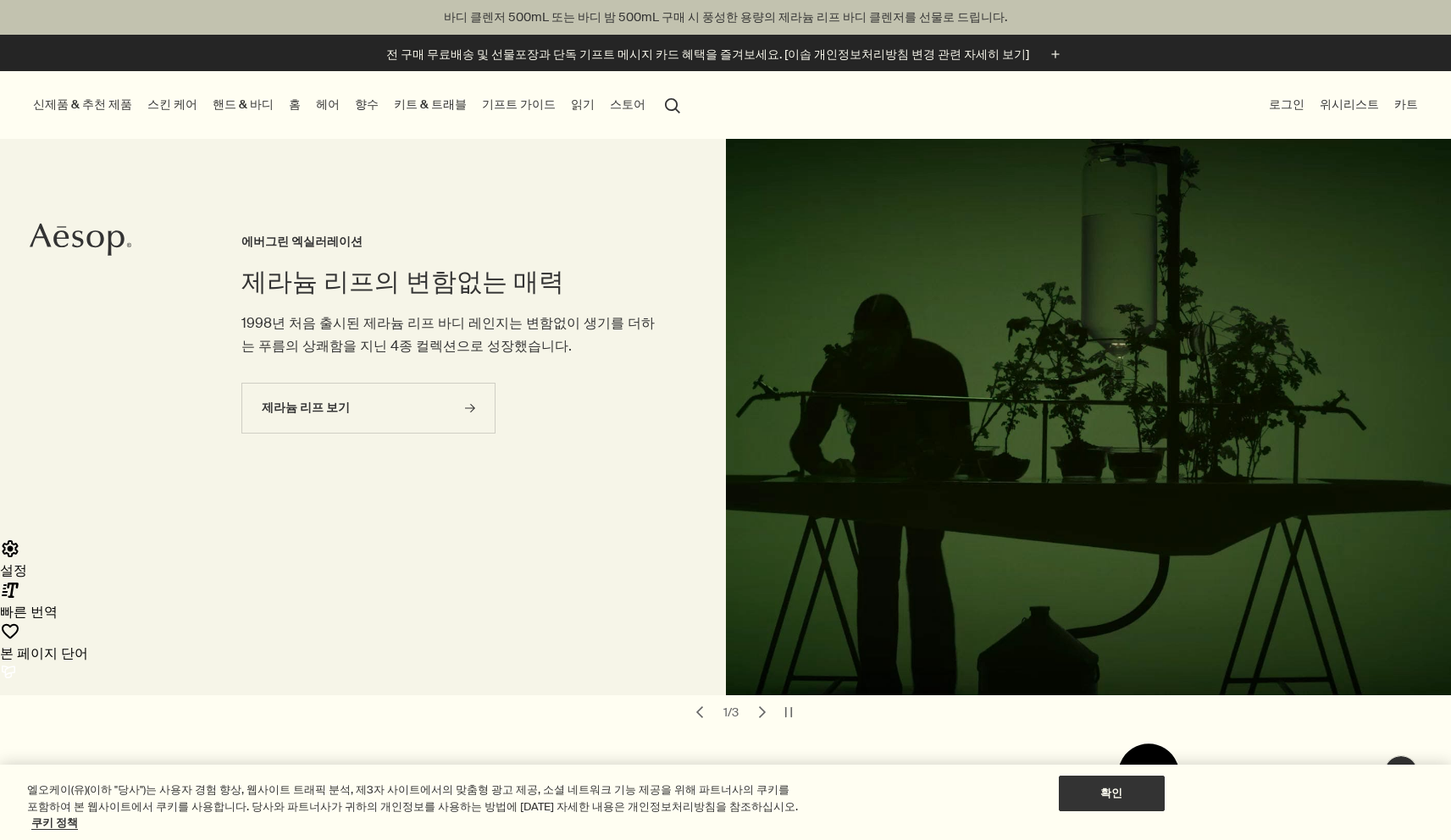
click at [568, 103] on link "읽기" at bounding box center [583, 104] width 31 height 23
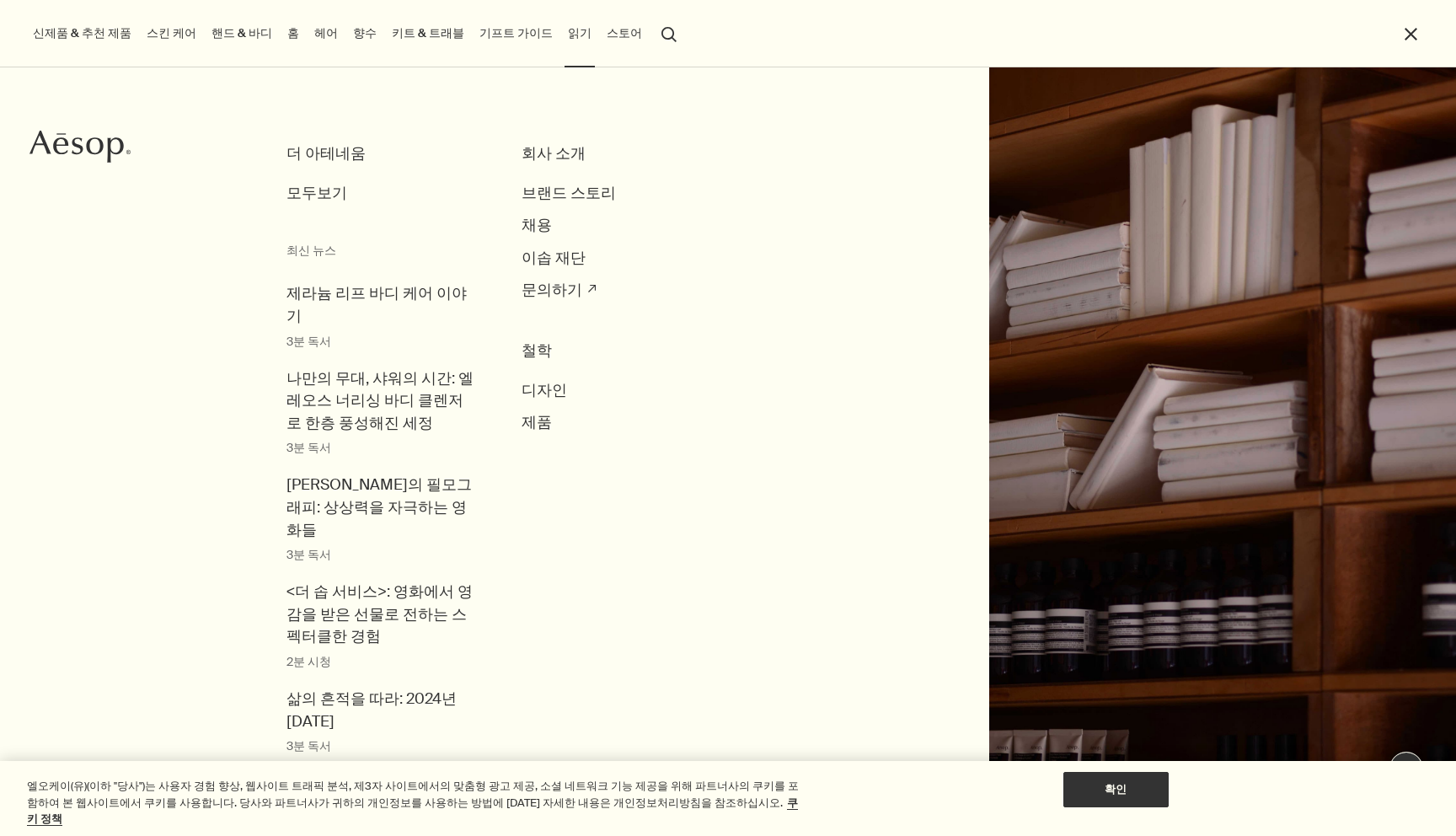
click at [549, 159] on h3 "회사 소개" at bounding box center [616, 154] width 190 height 23
click at [548, 202] on span "브랜드 스토리" at bounding box center [568, 194] width 94 height 20
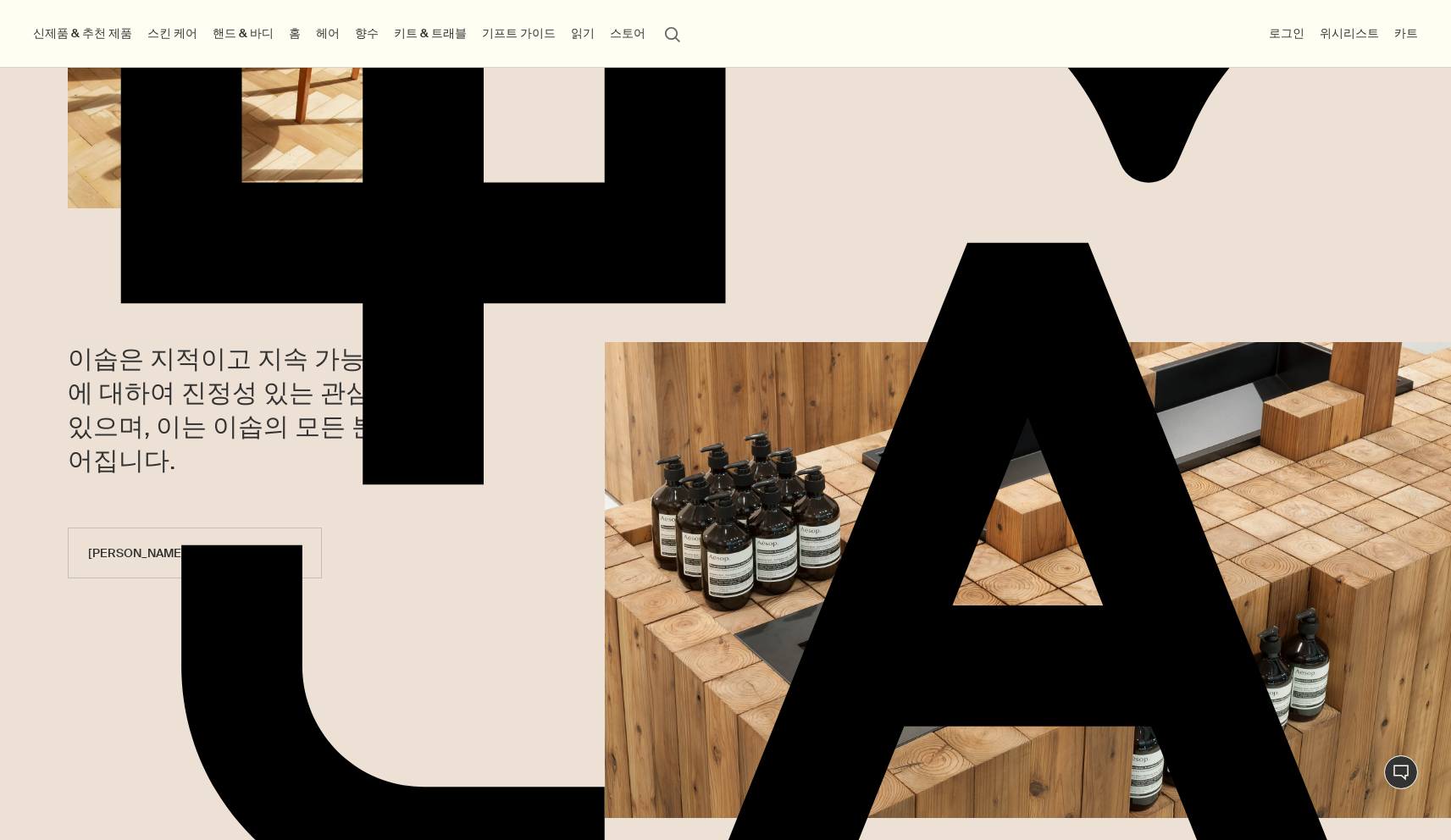
scroll to position [521, 0]
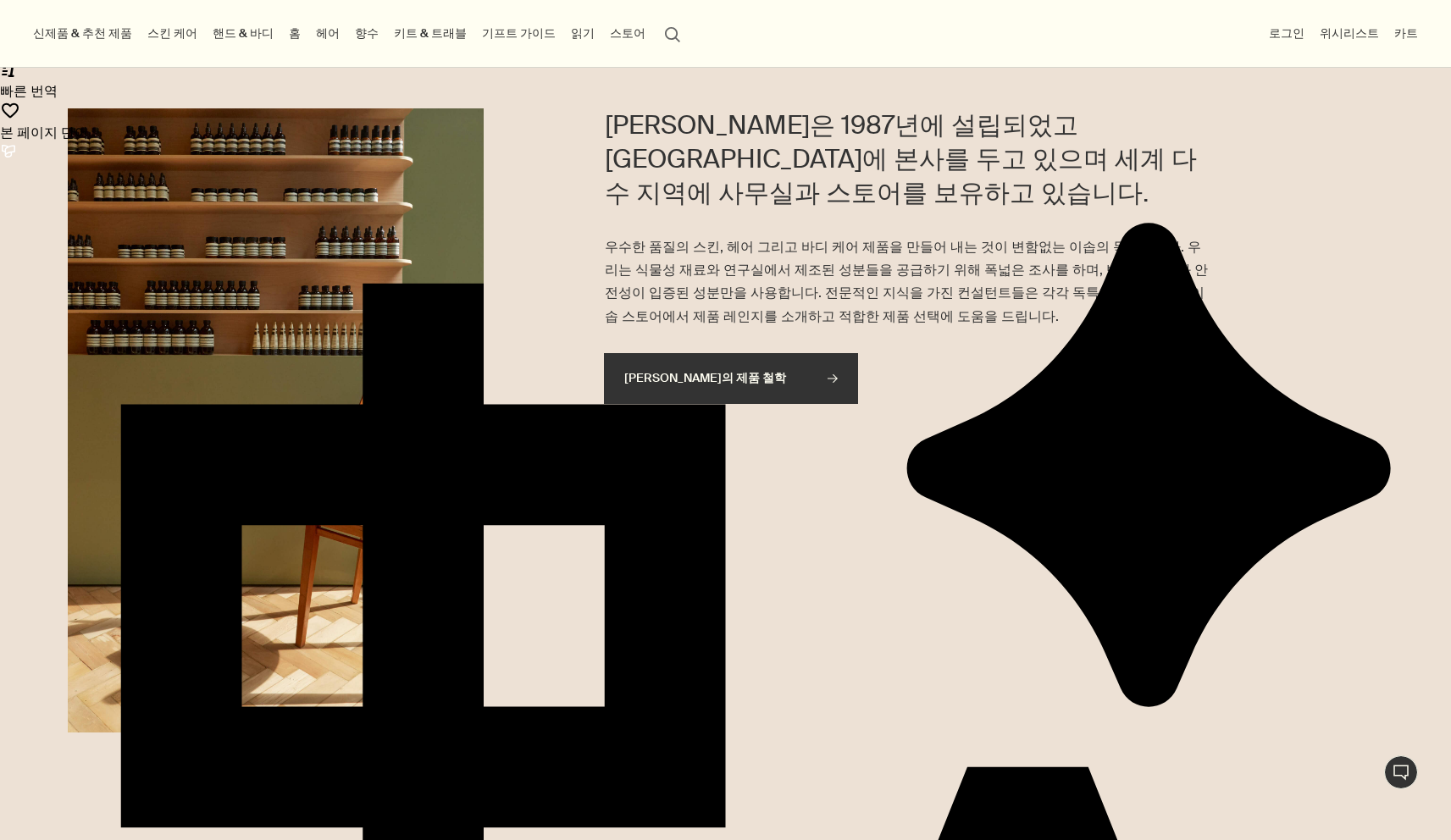
click at [695, 353] on link "이솝의 제품 철학 rightArrow" at bounding box center [731, 378] width 255 height 51
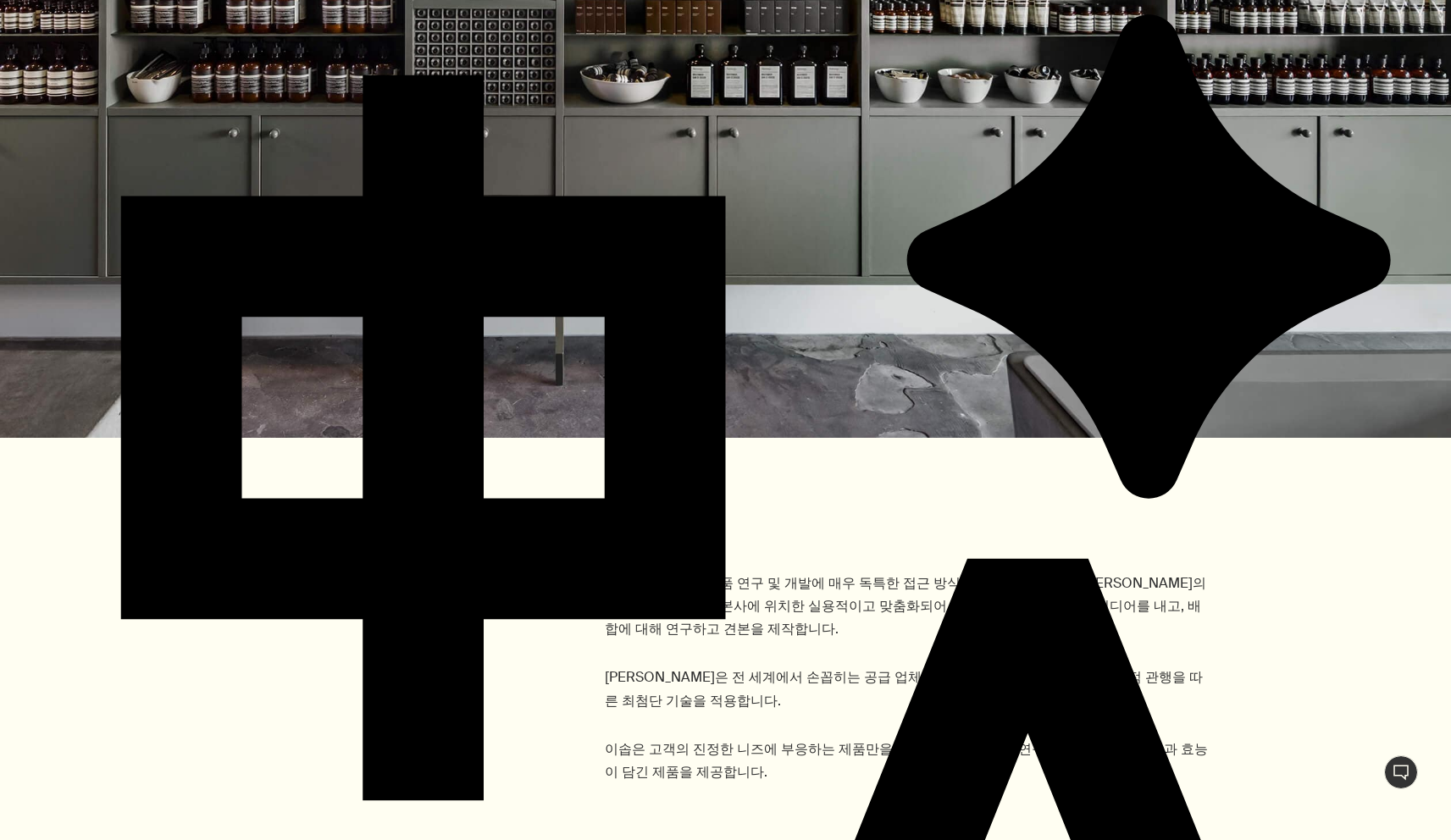
scroll to position [871, 0]
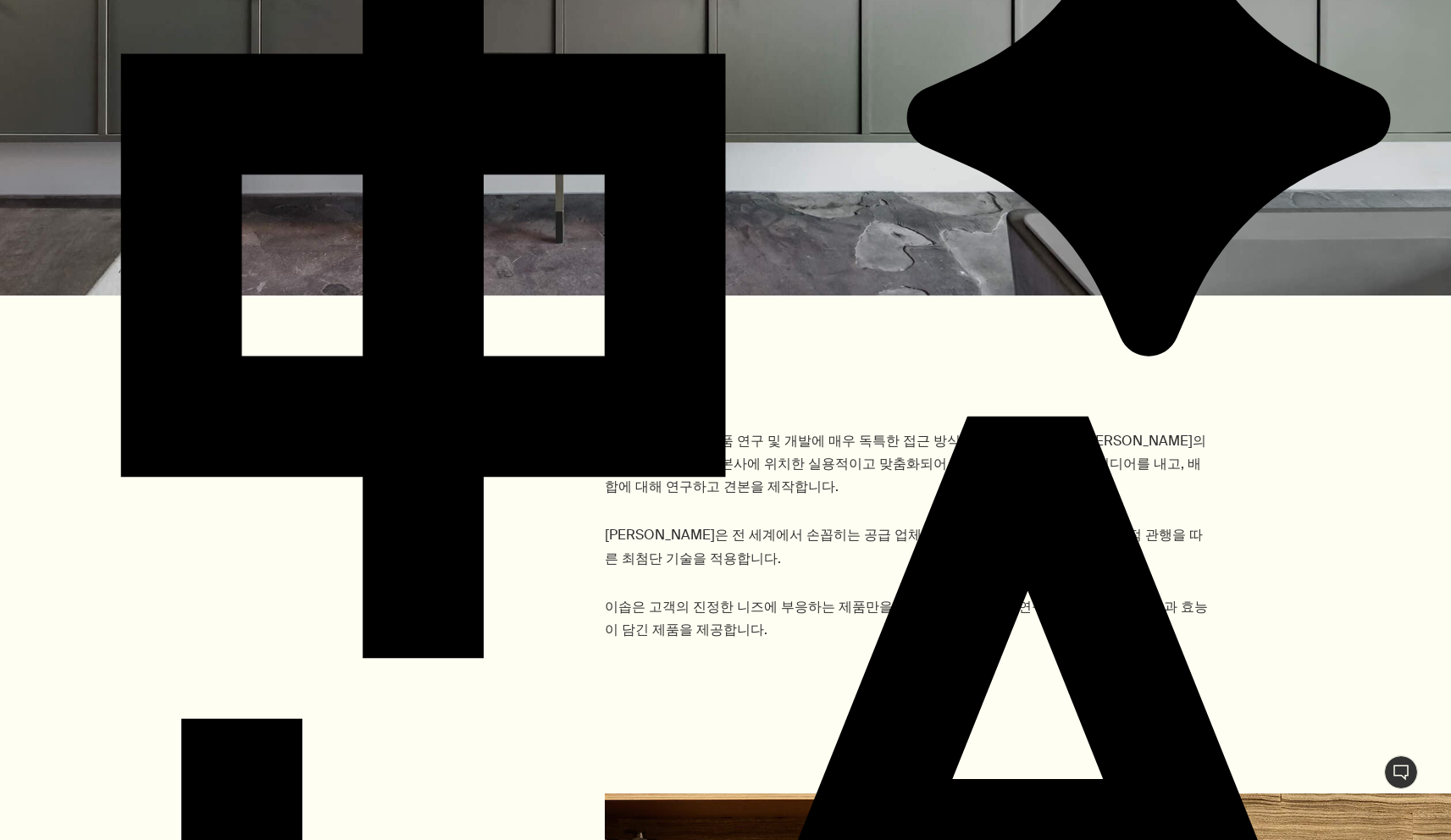
click at [685, 460] on p "이솝은 초기부터 제품 연구 및 개발에 매우 독특한 접근 방식을 유지해 왔습니다. [PERSON_NAME]의 숙련된 화학자들은 본사에 위치한 실…" at bounding box center [907, 464] width 605 height 70
click at [685, 460] on p "이솝은 초기부터 제품 연구 및 개발에 매우 독특한 접근 방식을 유지해 왔습니다. 이솝의 숙련된 화학자들은 본사에 위치한 실용적이고 맞춤화되어 …" at bounding box center [907, 464] width 605 height 70
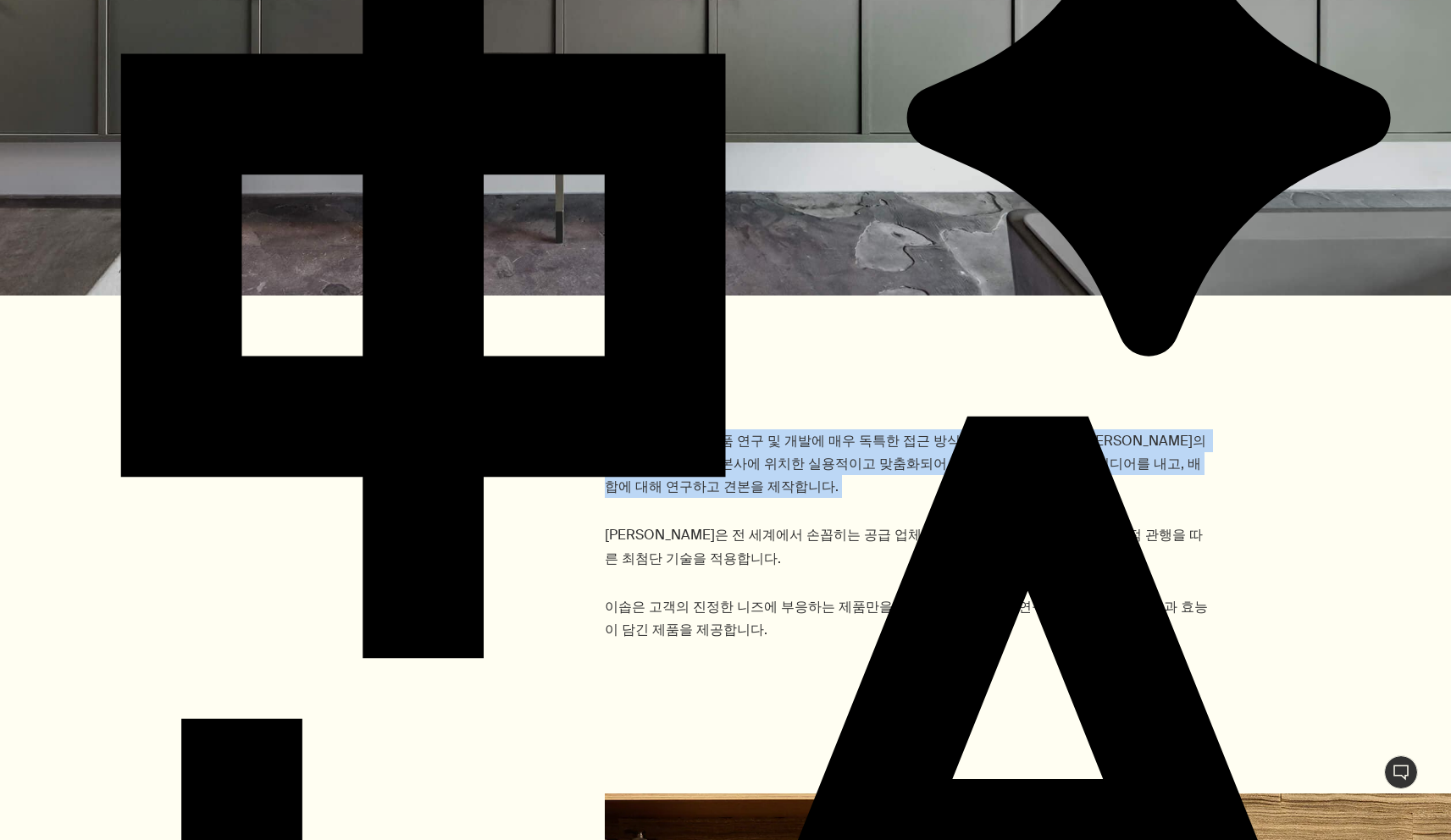
click at [687, 480] on div "이솝은 초기부터 제품 연구 및 개발에 매우 독특한 접근 방식을 유지해 왔습니다. 이솝의 숙련된 화학자들은 본사에 위치한 실용적이고 맞춤화되어 …" at bounding box center [907, 535] width 605 height 212
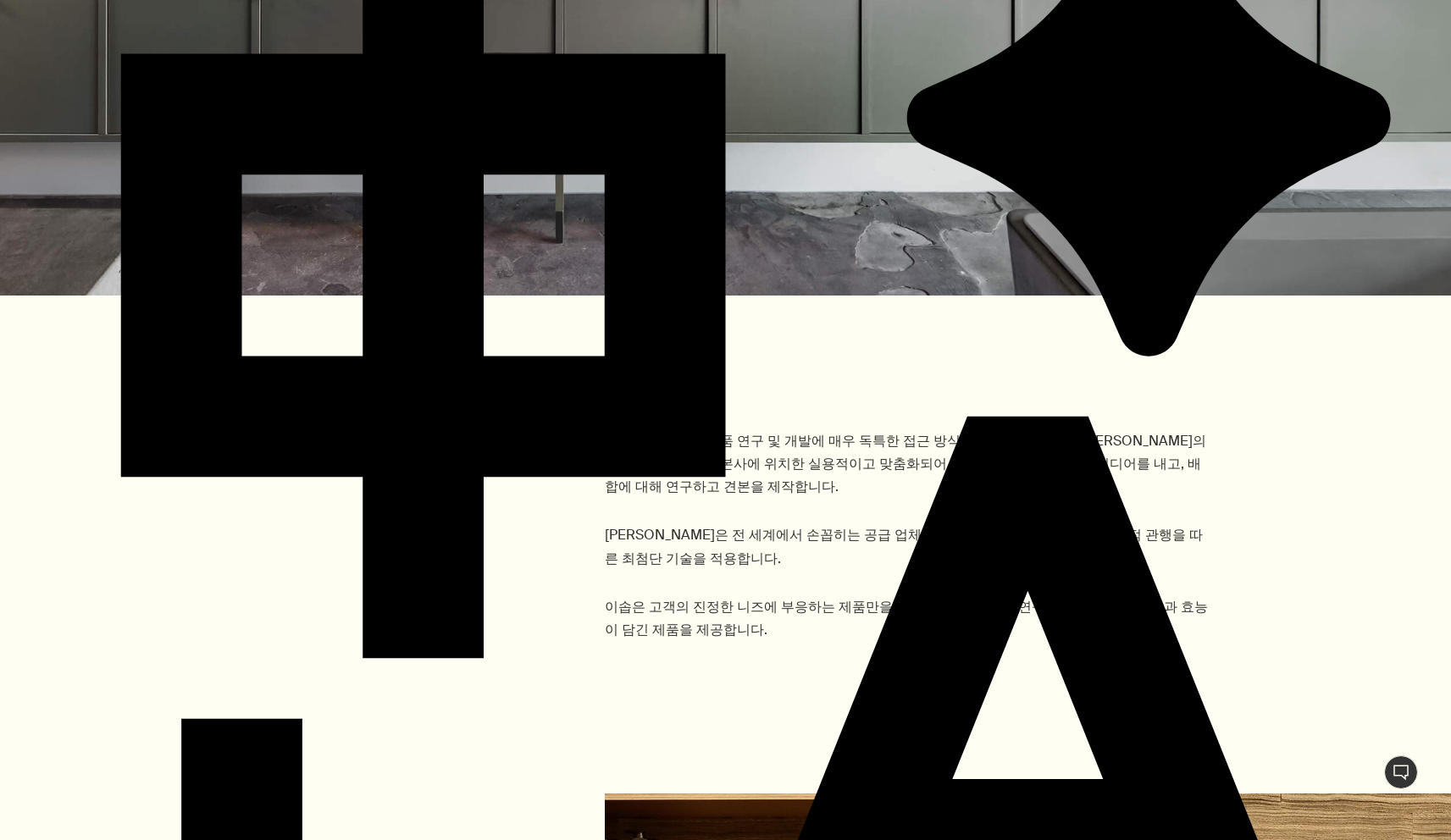
click at [687, 480] on div "이솝은 초기부터 제품 연구 및 개발에 매우 독특한 접근 방식을 유지해 왔습니다. 이솝의 숙련된 화학자들은 본사에 위치한 실용적이고 맞춤화되어 …" at bounding box center [907, 535] width 605 height 212
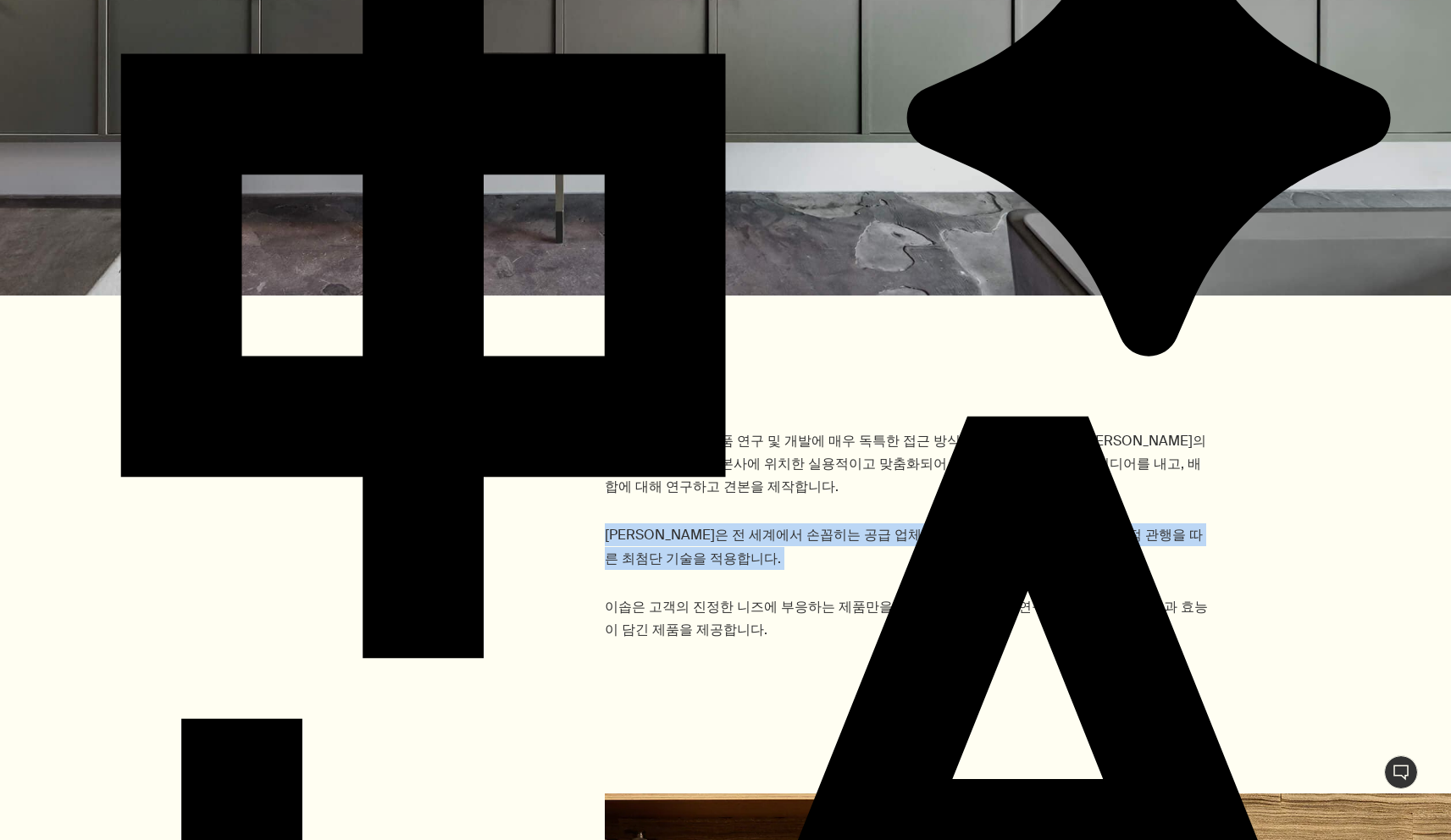
click at [687, 480] on div "이솝은 초기부터 제품 연구 및 개발에 매우 독특한 접근 방식을 유지해 왔습니다. 이솝의 숙련된 화학자들은 본사에 위치한 실용적이고 맞춤화되어 …" at bounding box center [907, 535] width 605 height 212
click at [687, 547] on div "이솝은 초기부터 제품 연구 및 개발에 매우 독특한 접근 방식을 유지해 왔습니다. 이솝의 숙련된 화학자들은 본사에 위치한 실용적이고 맞춤화되어 …" at bounding box center [907, 535] width 605 height 212
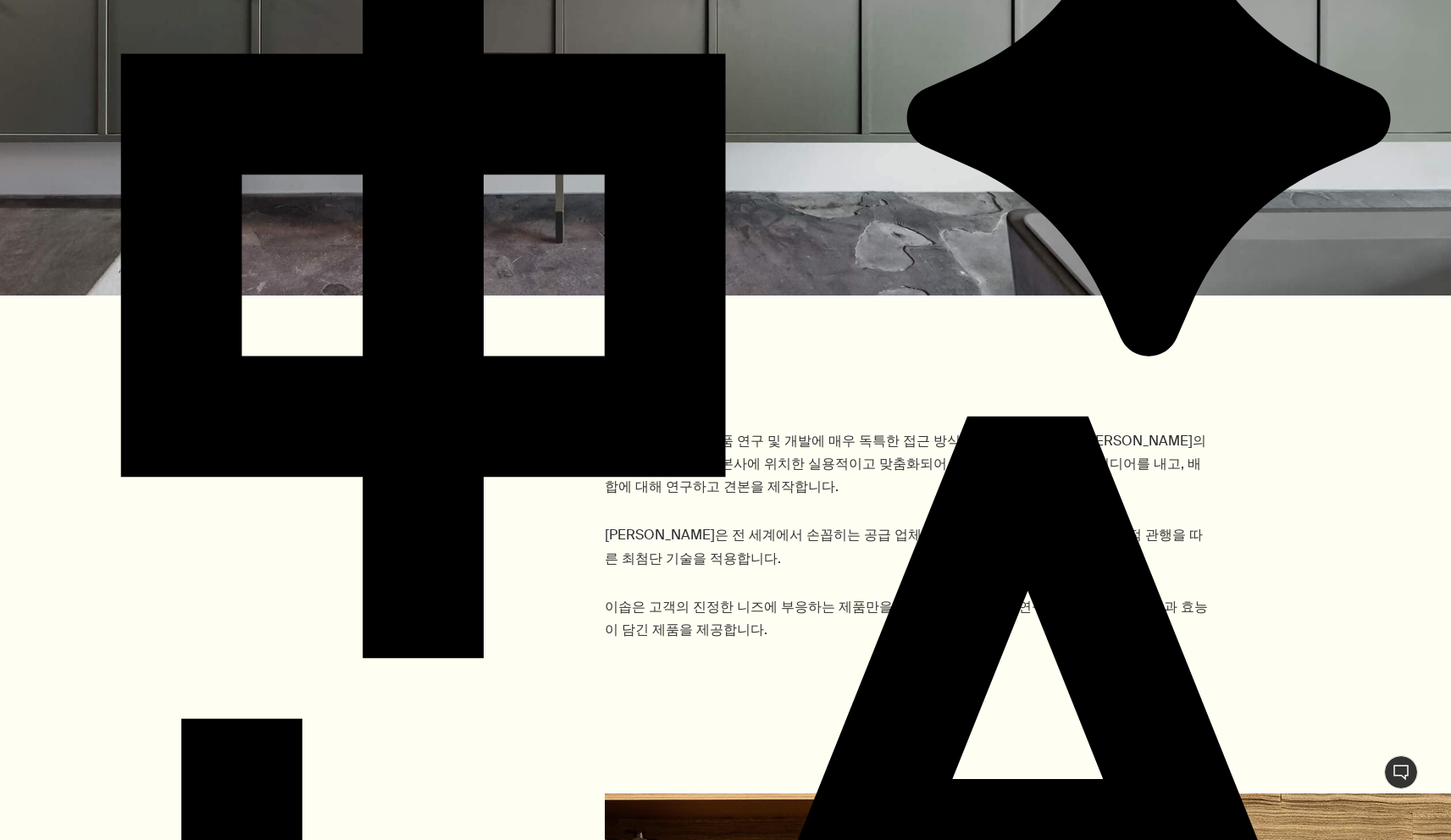
click at [687, 547] on div "이솝은 초기부터 제품 연구 및 개발에 매우 독특한 접근 방식을 유지해 왔습니다. 이솝의 숙련된 화학자들은 본사에 위치한 실용적이고 맞춤화되어 …" at bounding box center [907, 535] width 605 height 212
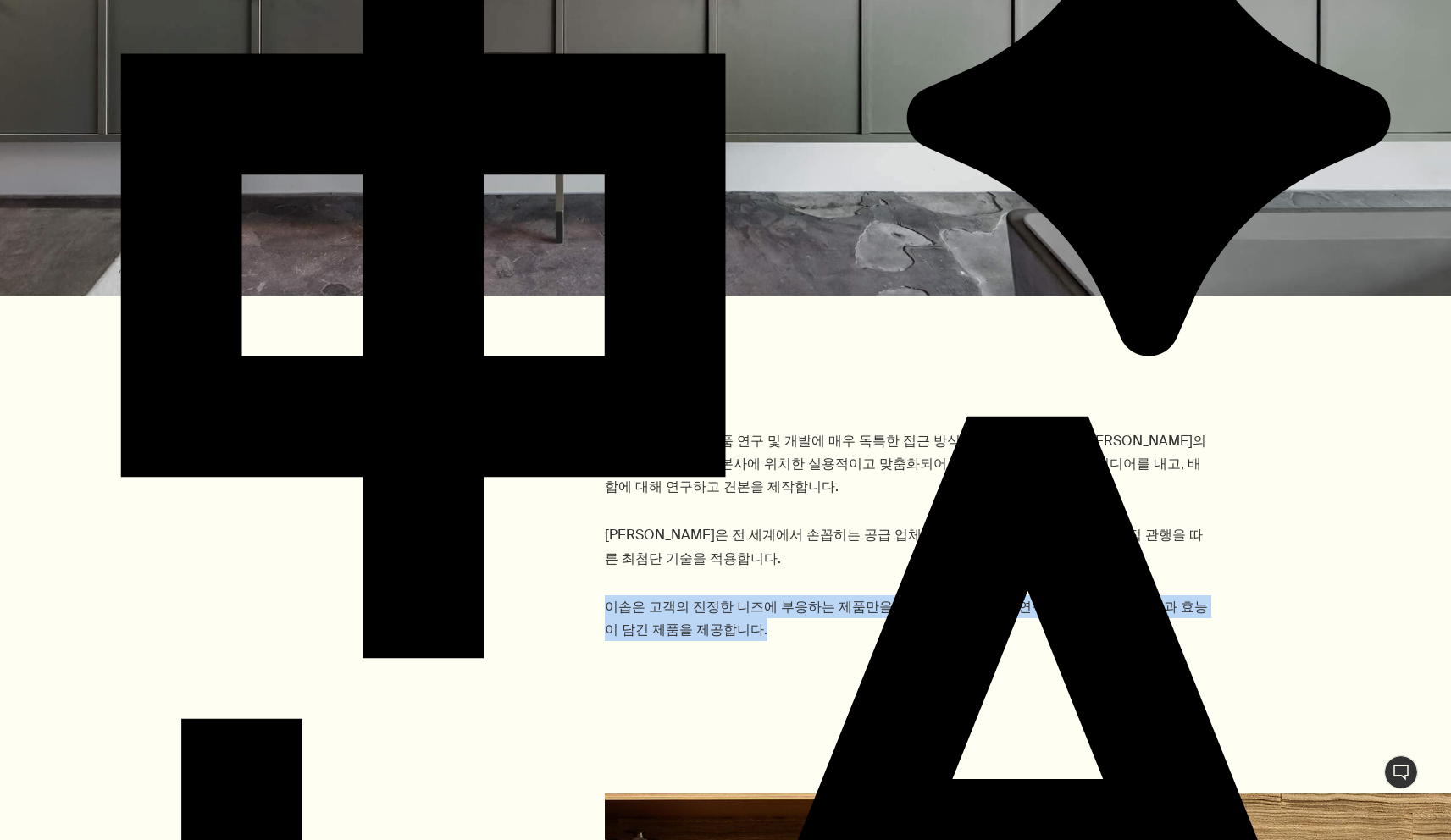
click at [687, 547] on div "이솝은 초기부터 제품 연구 및 개발에 매우 독특한 접근 방식을 유지해 왔습니다. 이솝의 숙련된 화학자들은 본사에 위치한 실용적이고 맞춤화되어 …" at bounding box center [907, 535] width 605 height 212
click at [684, 595] on p "이솝은 고객의 진정한 니즈에 부응하는 제품만을 출시하며, 심도 있는 연구를 통해 우수한 품질과 효능이 담긴 제품을 제공합니다." at bounding box center [907, 618] width 605 height 46
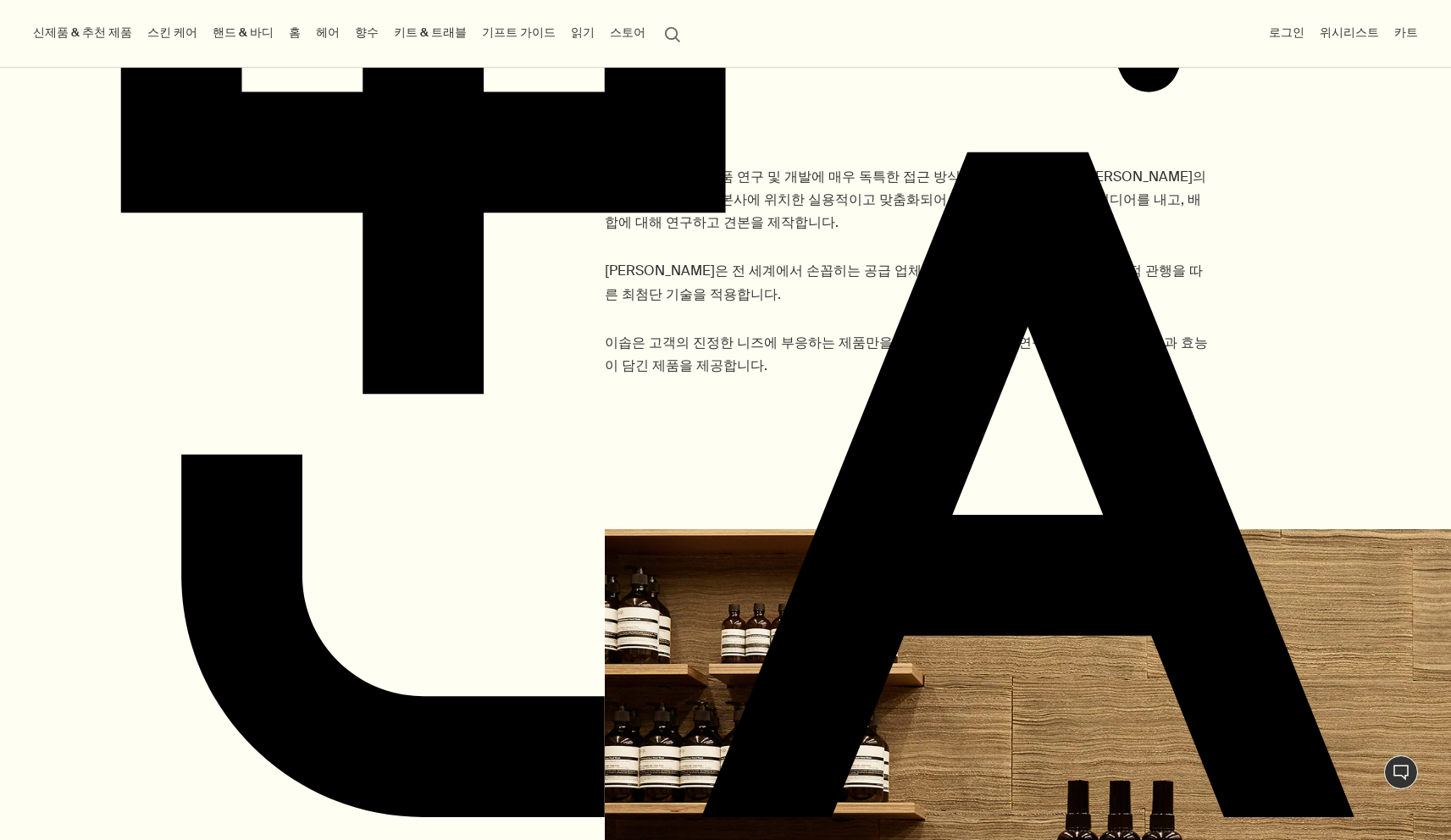
scroll to position [1122, 0]
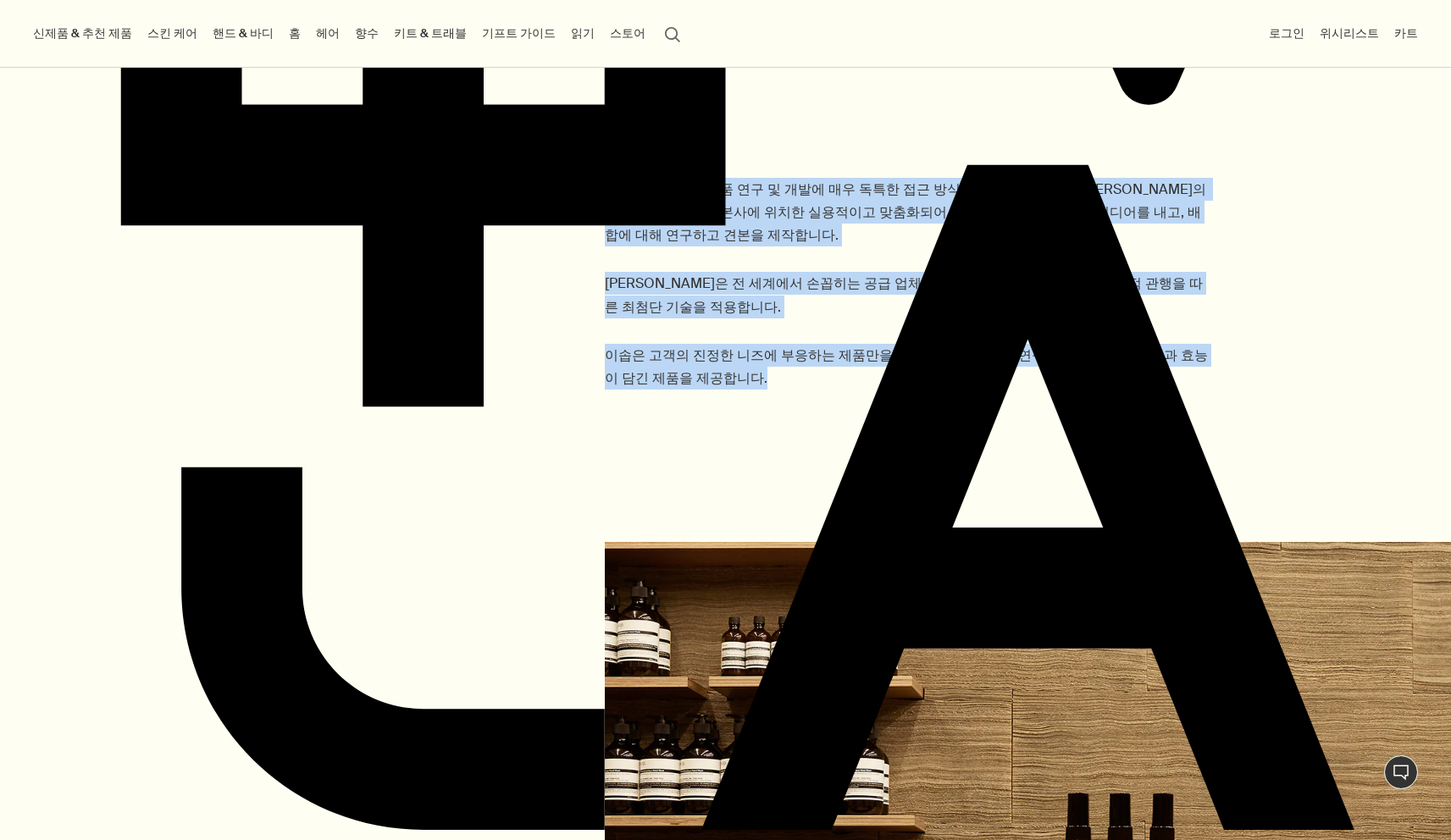
drag, startPoint x: 700, startPoint y: 323, endPoint x: 609, endPoint y: 188, distance: 162.8
click at [609, 188] on div "이솝은 초기부터 제품 연구 및 개발에 매우 독특한 접근 방식을 유지해 왔습니다. 이솝의 숙련된 화학자들은 본사에 위치한 실용적이고 맞춤화되어 …" at bounding box center [907, 283] width 605 height 212
click at [624, 190] on p "이솝은 초기부터 제품 연구 및 개발에 매우 독특한 접근 방식을 유지해 왔습니다. 이솝의 숙련된 화학자들은 본사에 위치한 실용적이고 맞춤화되어 …" at bounding box center [907, 213] width 605 height 70
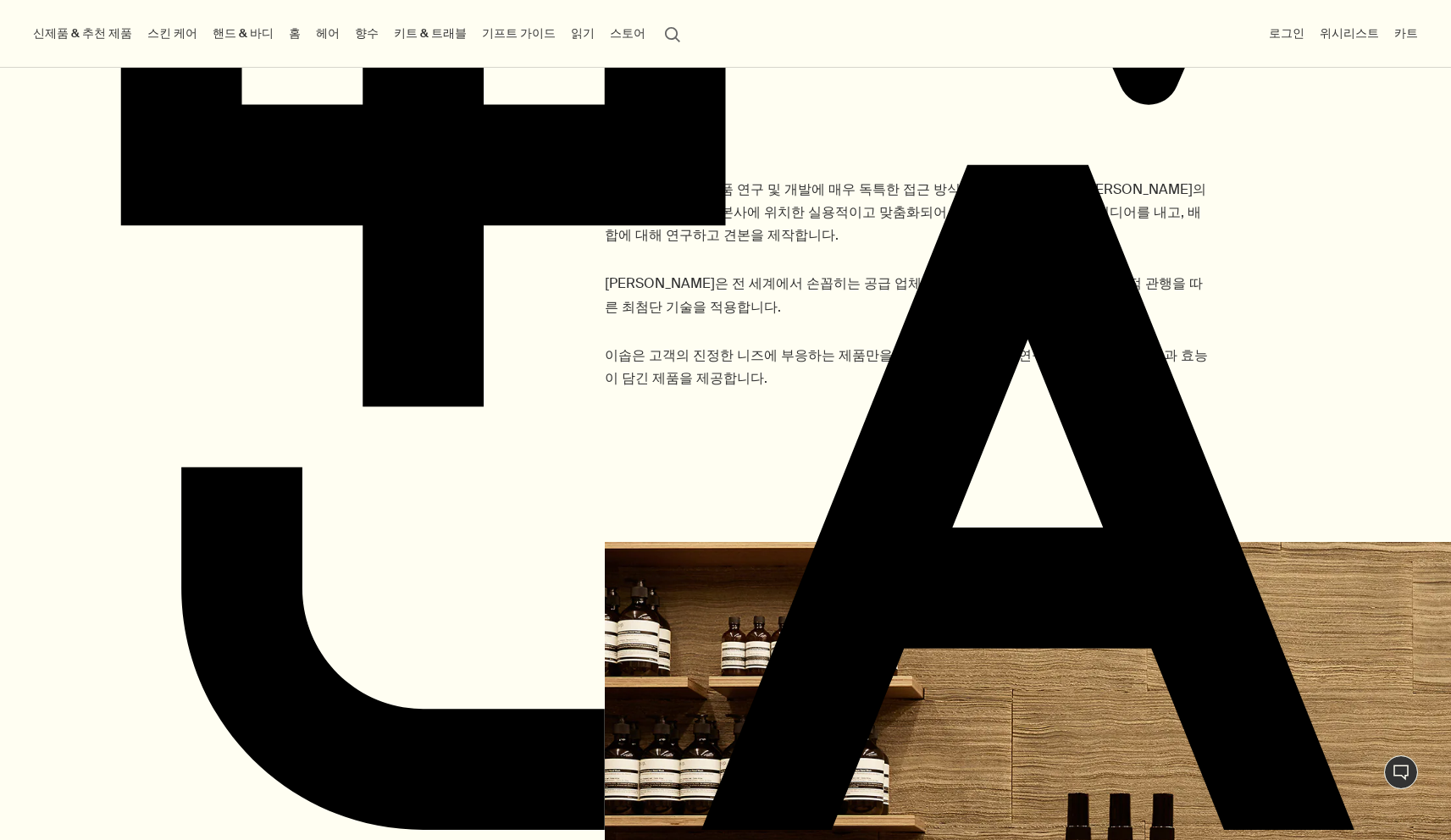
drag, startPoint x: 627, startPoint y: 191, endPoint x: 603, endPoint y: 191, distance: 24.0
click at [603, 191] on div "이솝은 초기부터 제품 연구 및 개발에 매우 독특한 접근 방식을 유지해 왔습니다. 이솝의 숙련된 화학자들은 본사에 위치한 실용적이고 맞춤화되어 …" at bounding box center [725, 296] width 1451 height 237
click at [657, 201] on p "이솝은 초기부터 제품 연구 및 개발에 매우 독특한 접근 방식을 유지해 왔습니다. 이솝의 숙련된 화학자들은 본사에 위치한 실용적이고 맞춤화되어 …" at bounding box center [907, 213] width 605 height 70
drag, startPoint x: 649, startPoint y: 188, endPoint x: 650, endPoint y: 210, distance: 22.0
click at [650, 210] on p "이솝은 초기부터 제품 연구 및 개발에 매우 독특한 접근 방식을 유지해 왔습니다. 이솝의 숙련된 화학자들은 본사에 위치한 실용적이고 맞춤화되어 …" at bounding box center [907, 213] width 605 height 70
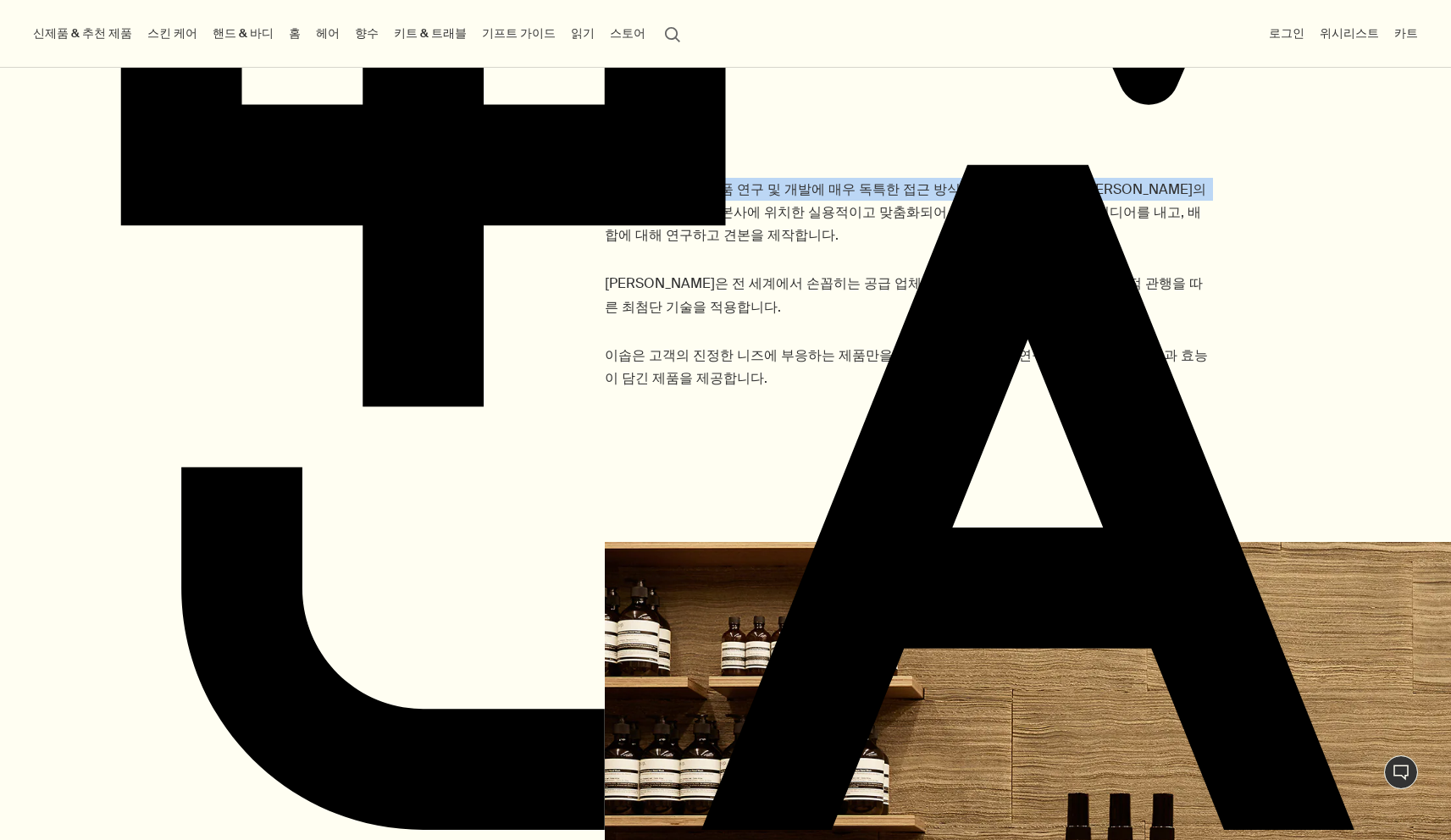
click at [650, 210] on p "이솝은 초기부터 제품 연구 및 개발에 매우 독특한 접근 방식을 유지해 왔습니다. 이솝의 숙련된 화학자들은 본사에 위치한 실용적이고 맞춤화되어 …" at bounding box center [907, 213] width 605 height 70
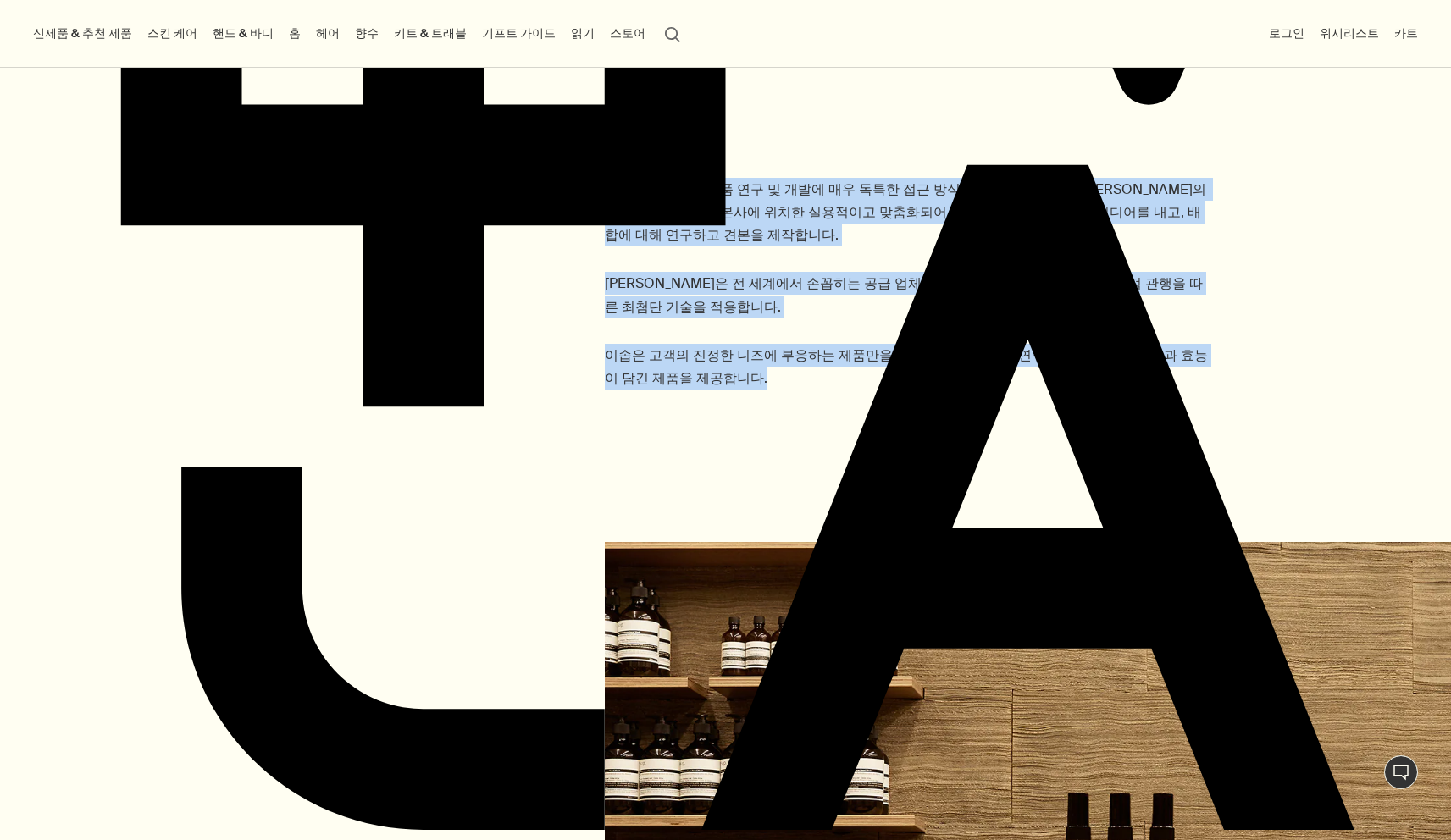
drag, startPoint x: 604, startPoint y: 187, endPoint x: 683, endPoint y: 328, distance: 161.6
click at [683, 329] on div "이솝은 초기부터 제품 연구 및 개발에 매우 독특한 접근 방식을 유지해 왔습니다. 이솝의 숙련된 화학자들은 본사에 위치한 실용적이고 맞춤화되어 …" at bounding box center [907, 283] width 605 height 212
copy div "이솝은 초기부터 제품 연구 및 개발에 매우 독특한 접근 방식을 유지해 왔습니다. 이솝의 숙련된 화학자들은 본사에 위치한 실용적이고 맞춤화되어 …"
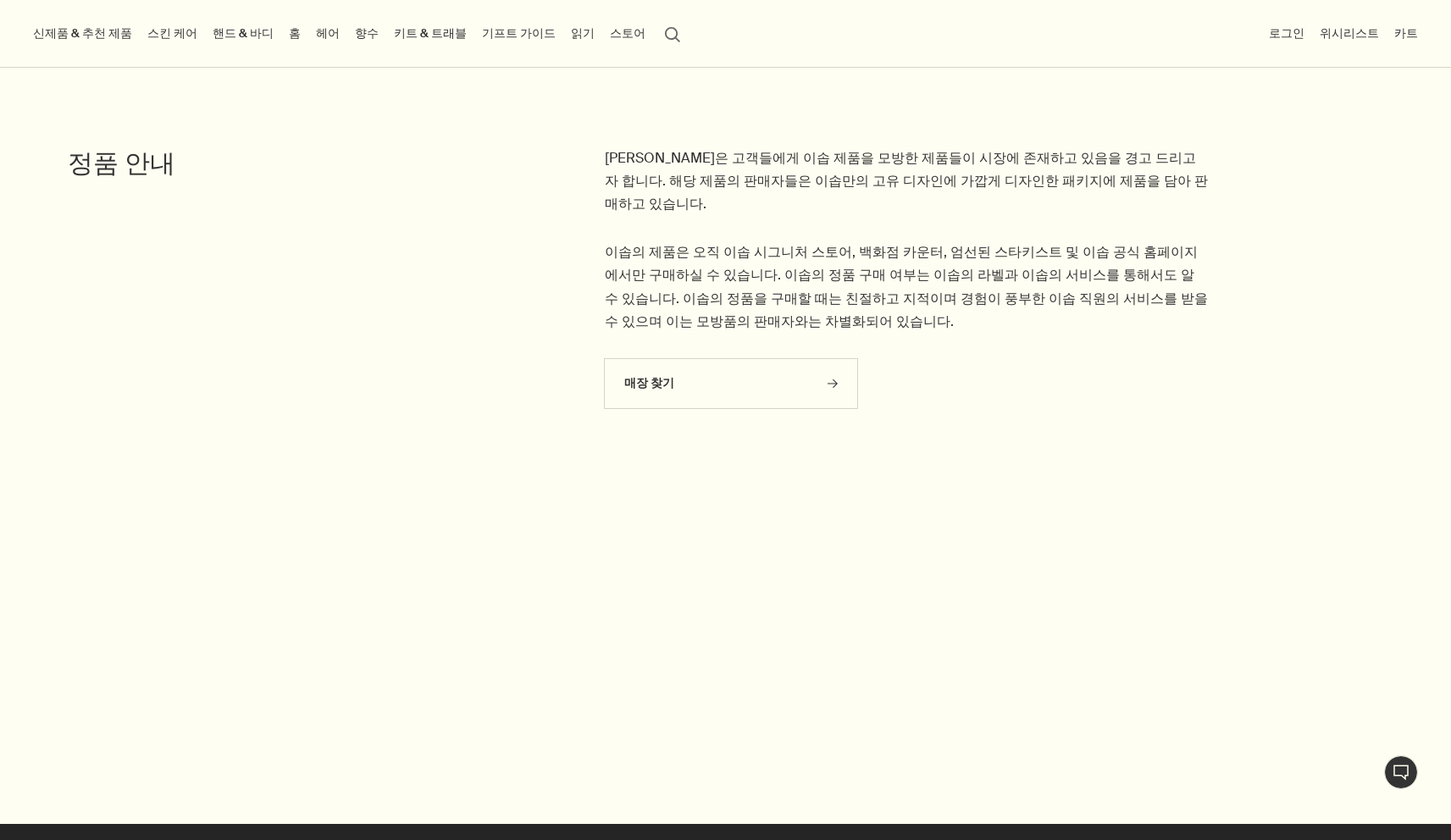
scroll to position [2439, 0]
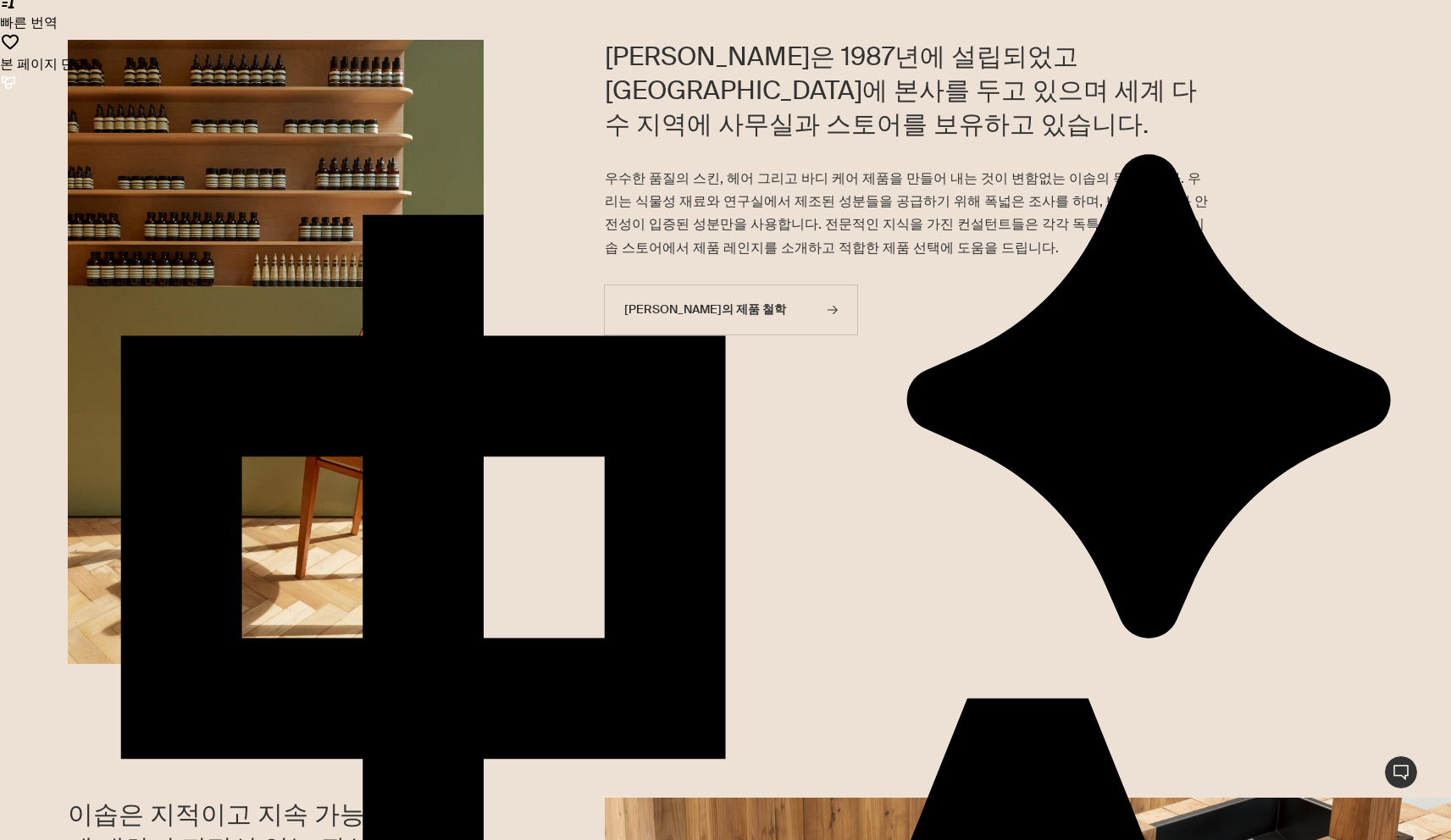
scroll to position [1021, 0]
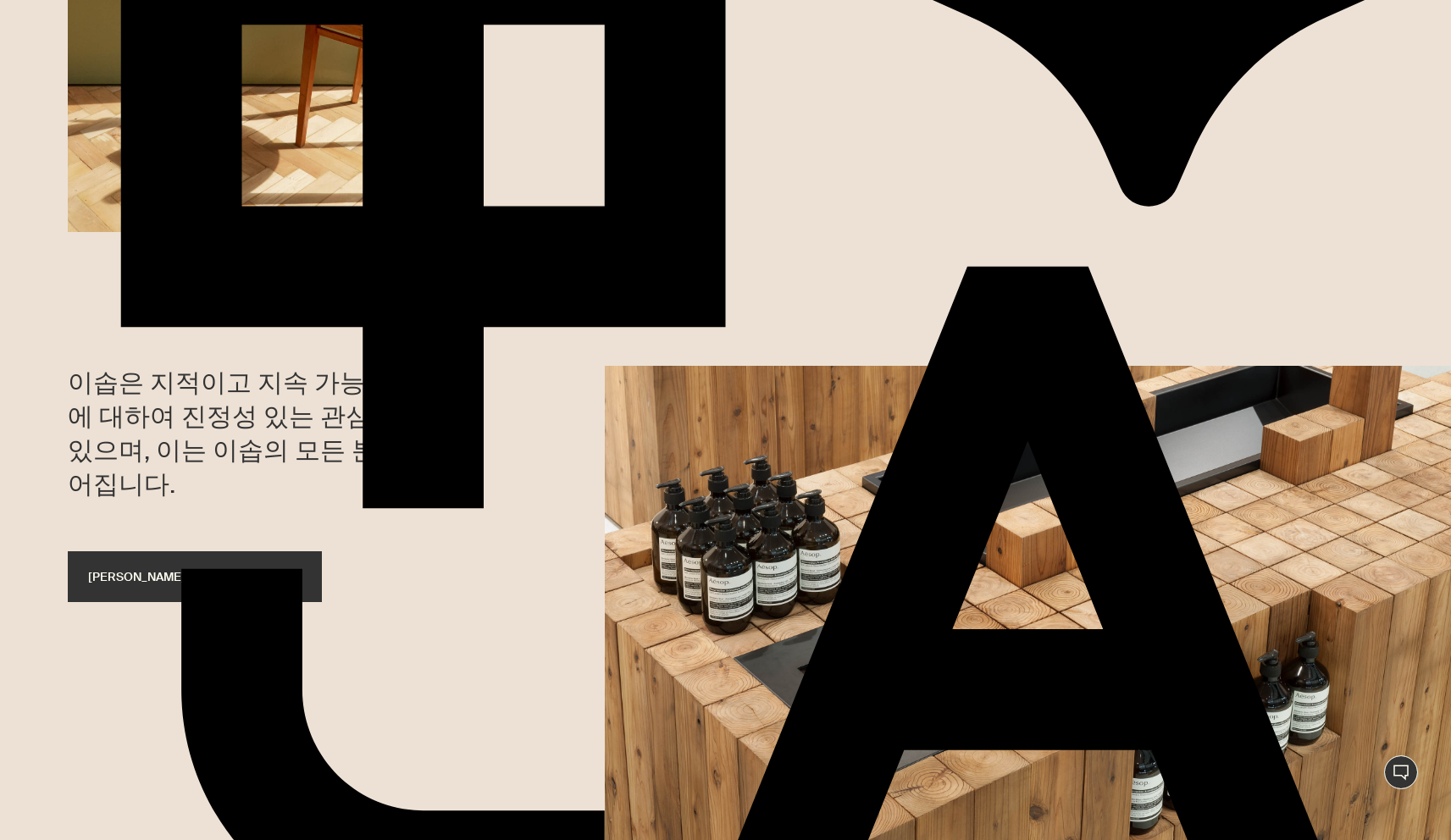
click at [248, 552] on link "이솝의 디자인 철학 rightArrow" at bounding box center [195, 577] width 255 height 51
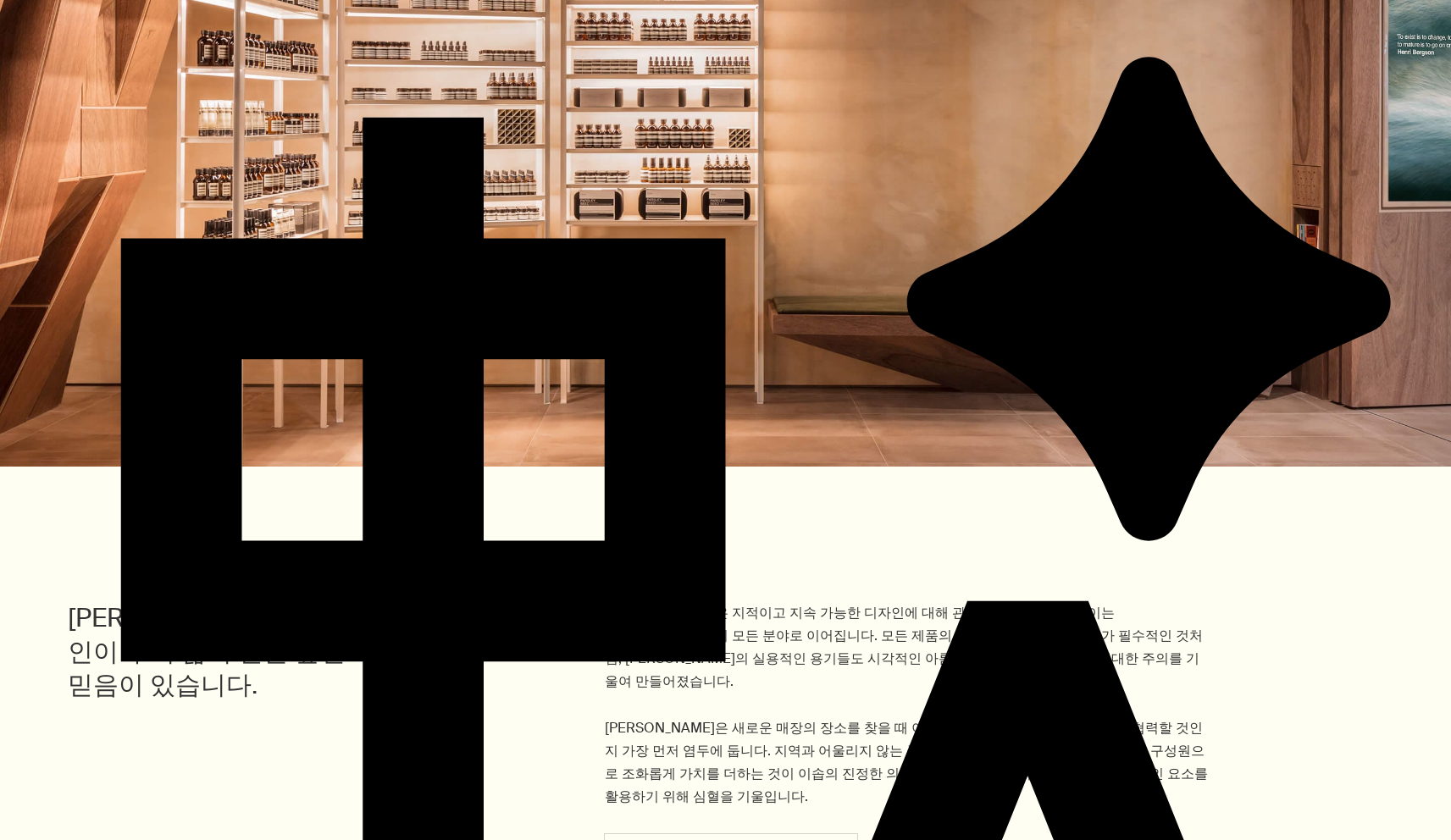
scroll to position [746, 0]
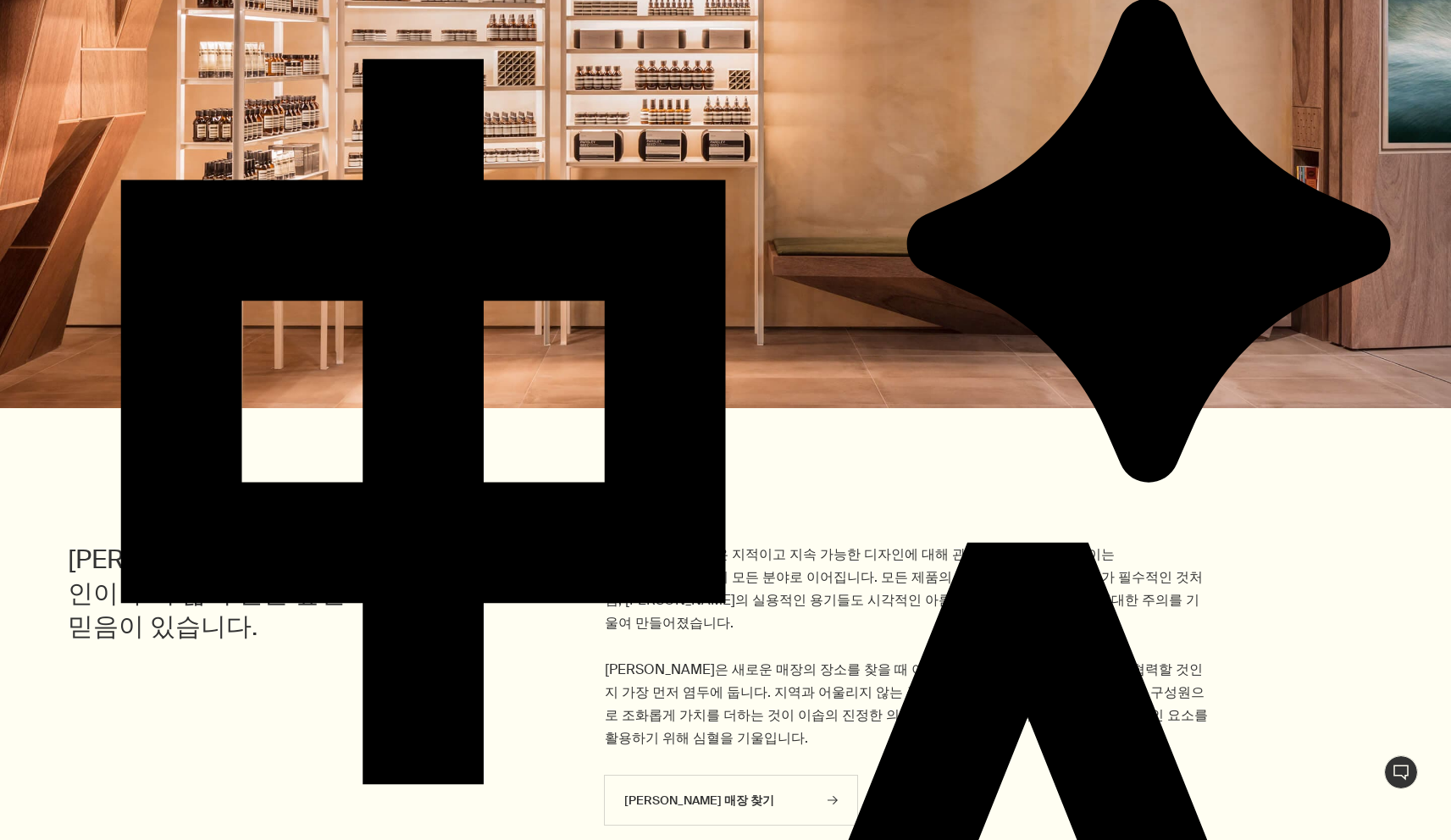
click at [675, 552] on p "이솝은 지적이고 지속 가능한 디자인에 대해 관심을 가지고 있으며, 이는 이솝의 모든 분야로 이어집니다. 모든 제품의 성분에 있어 세심한 연구가…" at bounding box center [907, 646] width 605 height 208
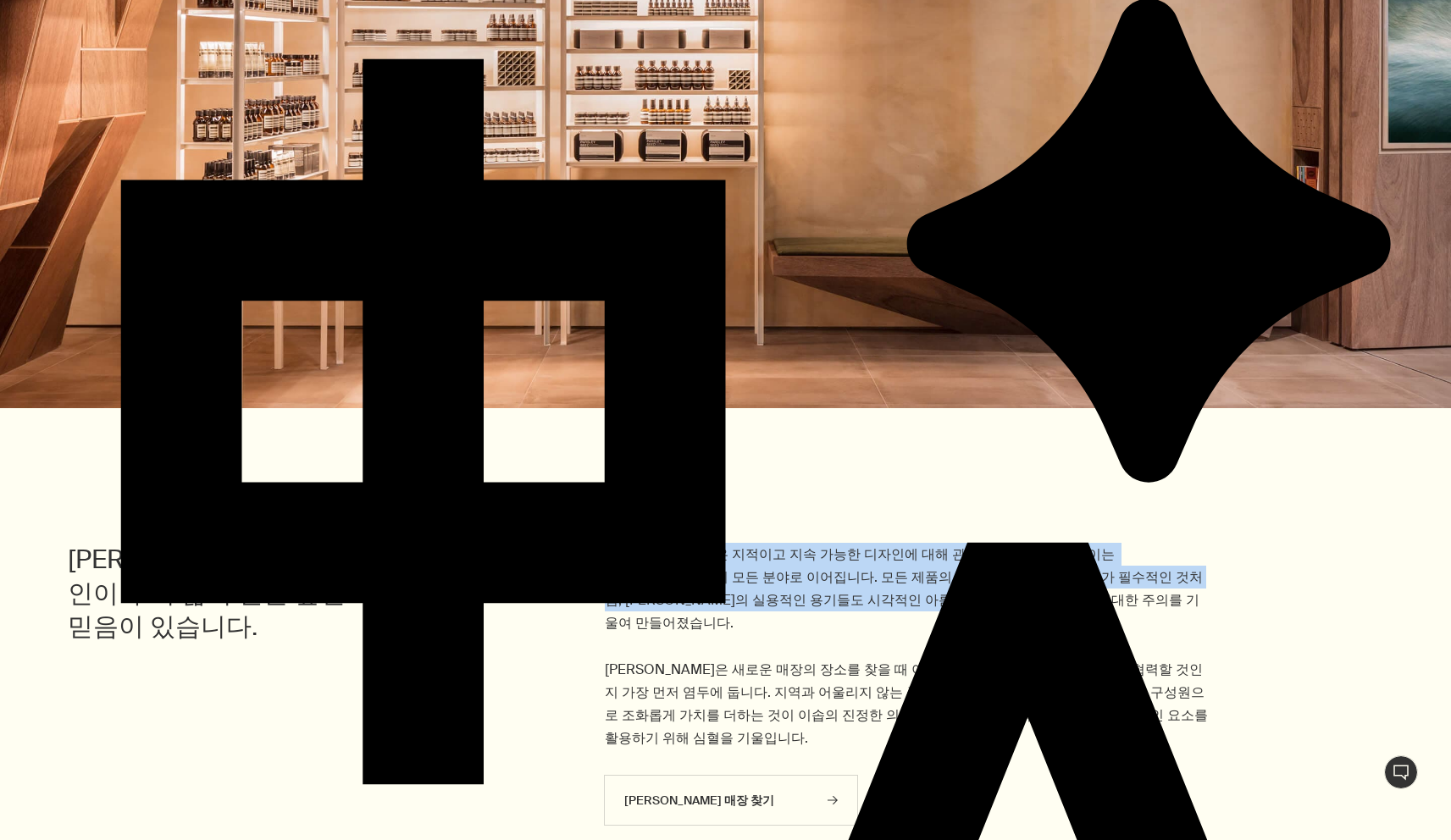
click at [675, 552] on p "이솝은 지적이고 지속 가능한 디자인에 대해 관심을 가지고 있으며, 이는 이솝의 모든 분야로 이어집니다. 모든 제품의 성분에 있어 세심한 연구가…" at bounding box center [907, 646] width 605 height 208
click at [679, 594] on p "이솝은 지적이고 지속 가능한 디자인에 대해 관심을 가지고 있으며, 이는 이솝의 모든 분야로 이어집니다. 모든 제품의 성분에 있어 세심한 연구가…" at bounding box center [907, 646] width 605 height 208
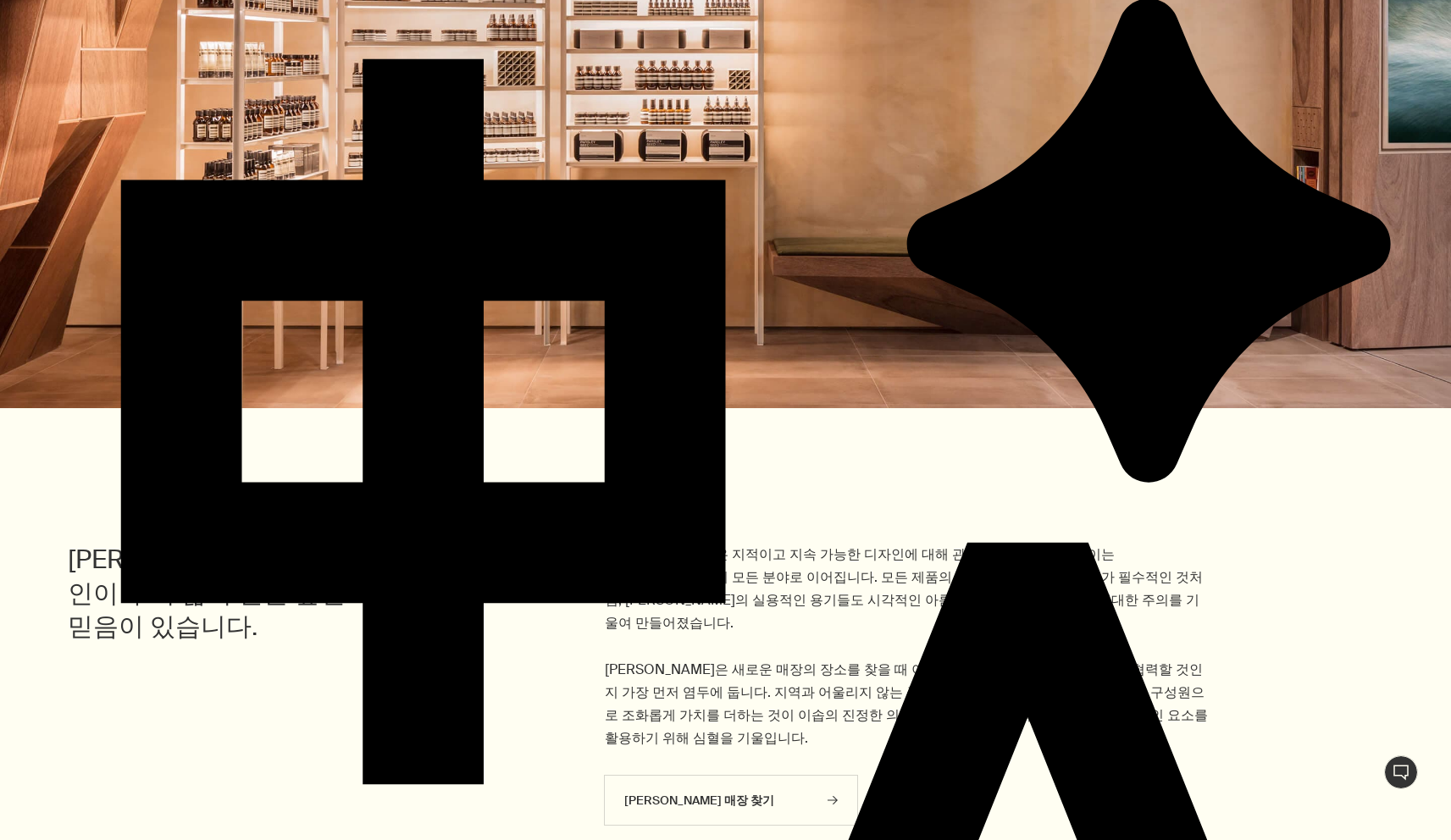
click at [679, 594] on p "이솝은 지적이고 지속 가능한 디자인에 대해 관심을 가지고 있으며, 이는 이솝의 모든 분야로 이어집니다. 모든 제품의 성분에 있어 세심한 연구가…" at bounding box center [907, 646] width 605 height 208
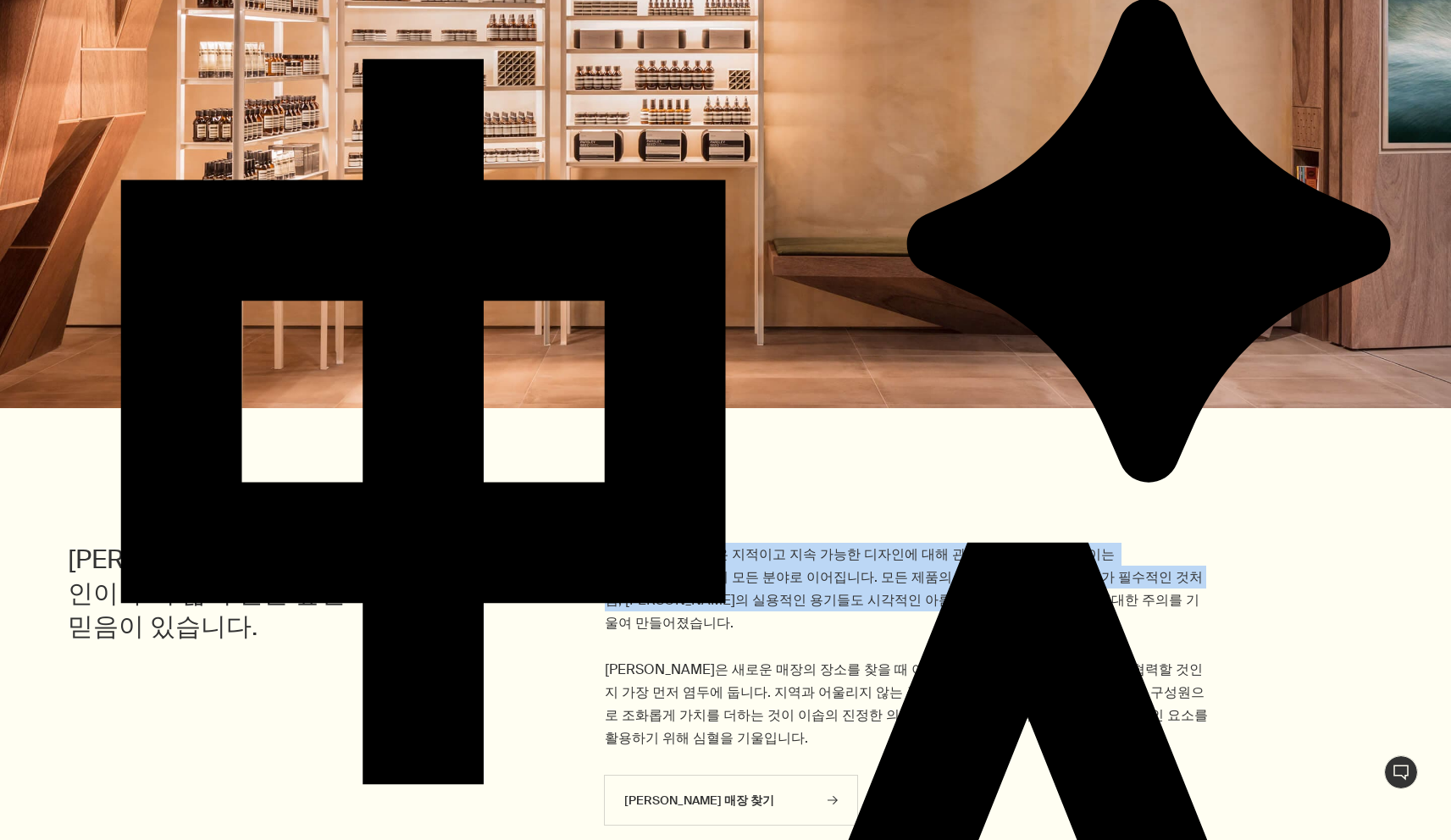
click at [679, 594] on p "이솝은 지적이고 지속 가능한 디자인에 대해 관심을 가지고 있으며, 이는 이솝의 모든 분야로 이어집니다. 모든 제품의 성분에 있어 세심한 연구가…" at bounding box center [907, 646] width 605 height 208
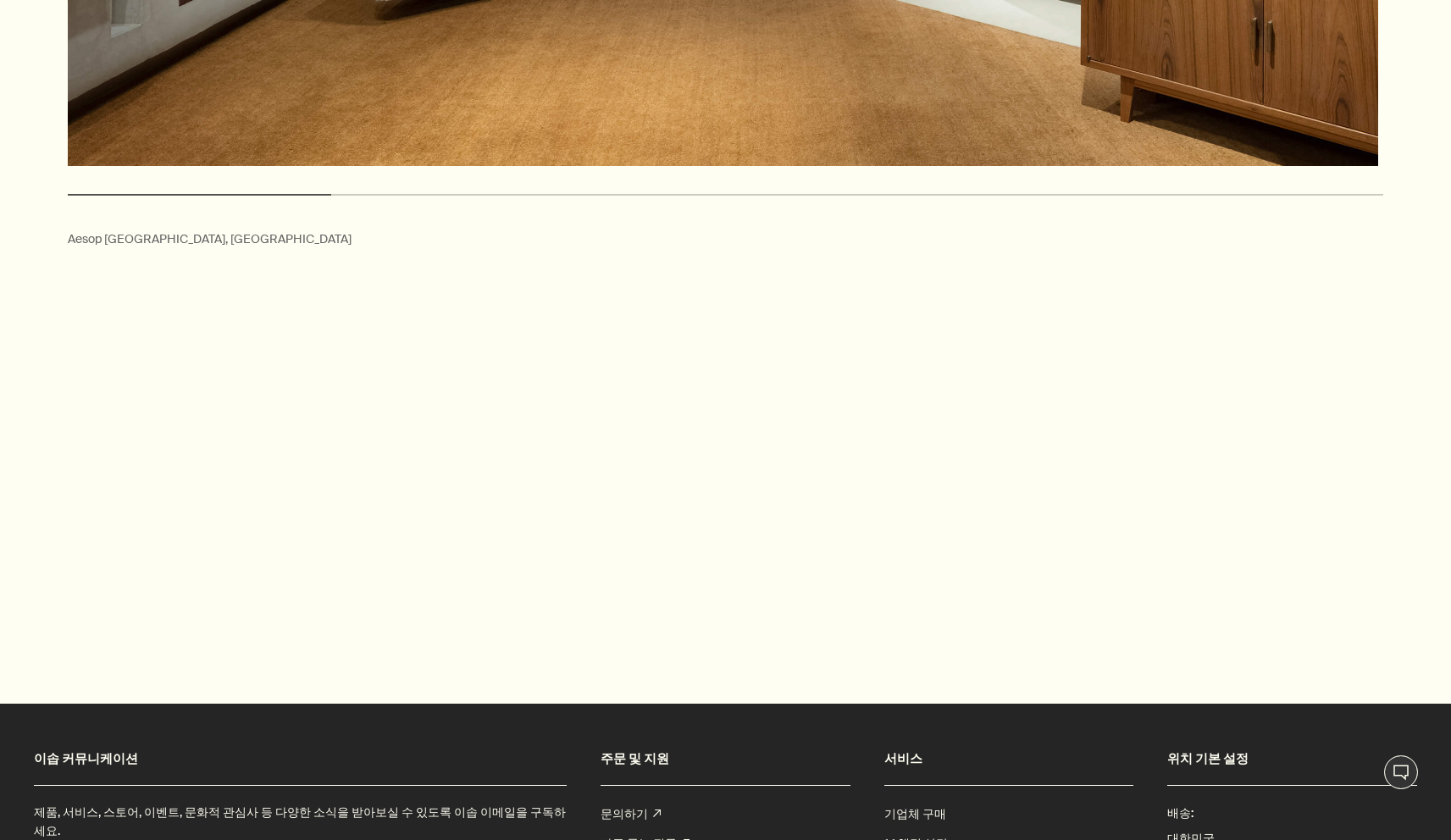
scroll to position [2497, 0]
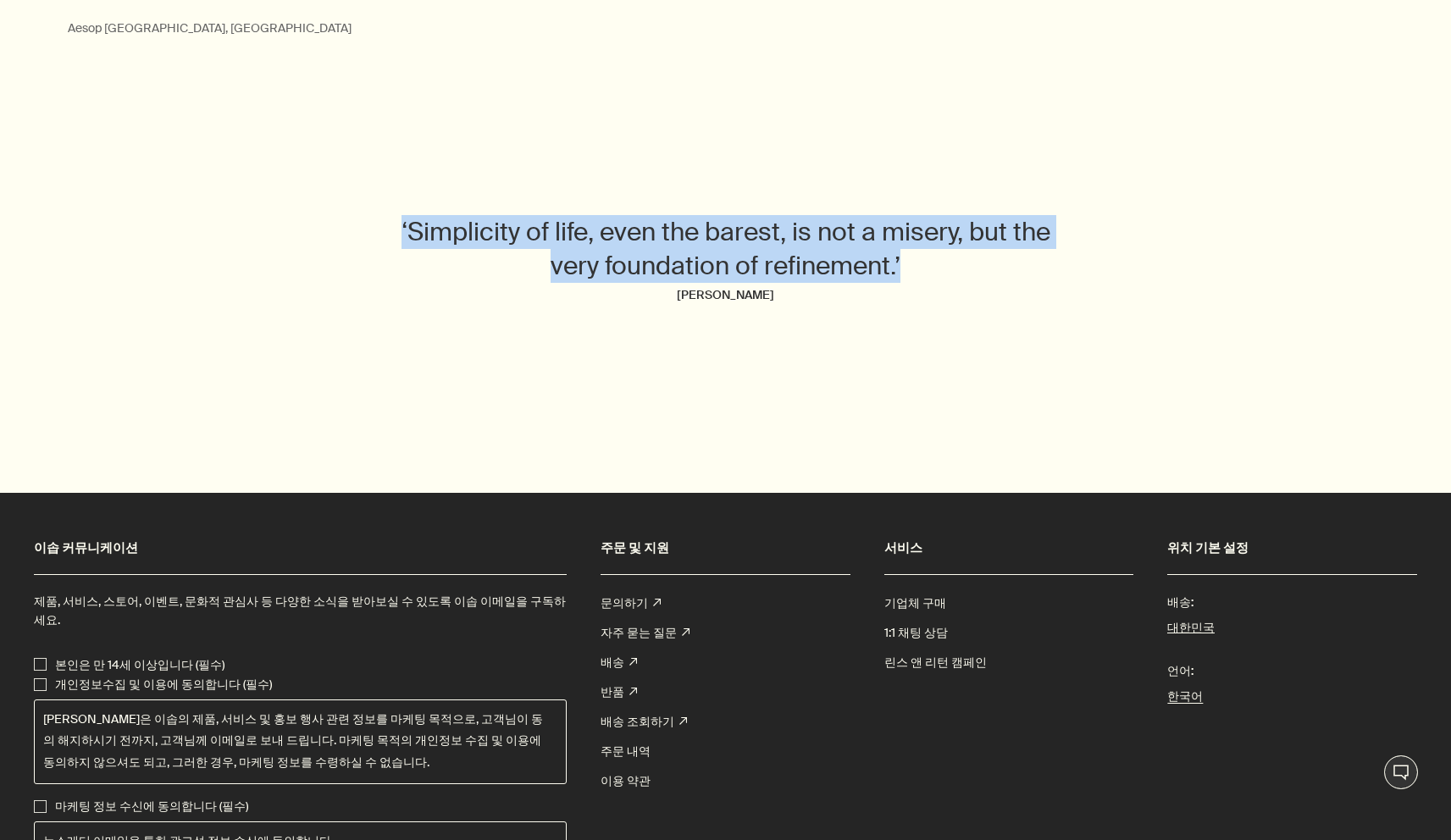
drag, startPoint x: 399, startPoint y: 175, endPoint x: 906, endPoint y: 229, distance: 509.9
click at [906, 229] on p "‘Simplicity of life, even the barest, is not a misery, but the very foundation …" at bounding box center [726, 249] width 692 height 68
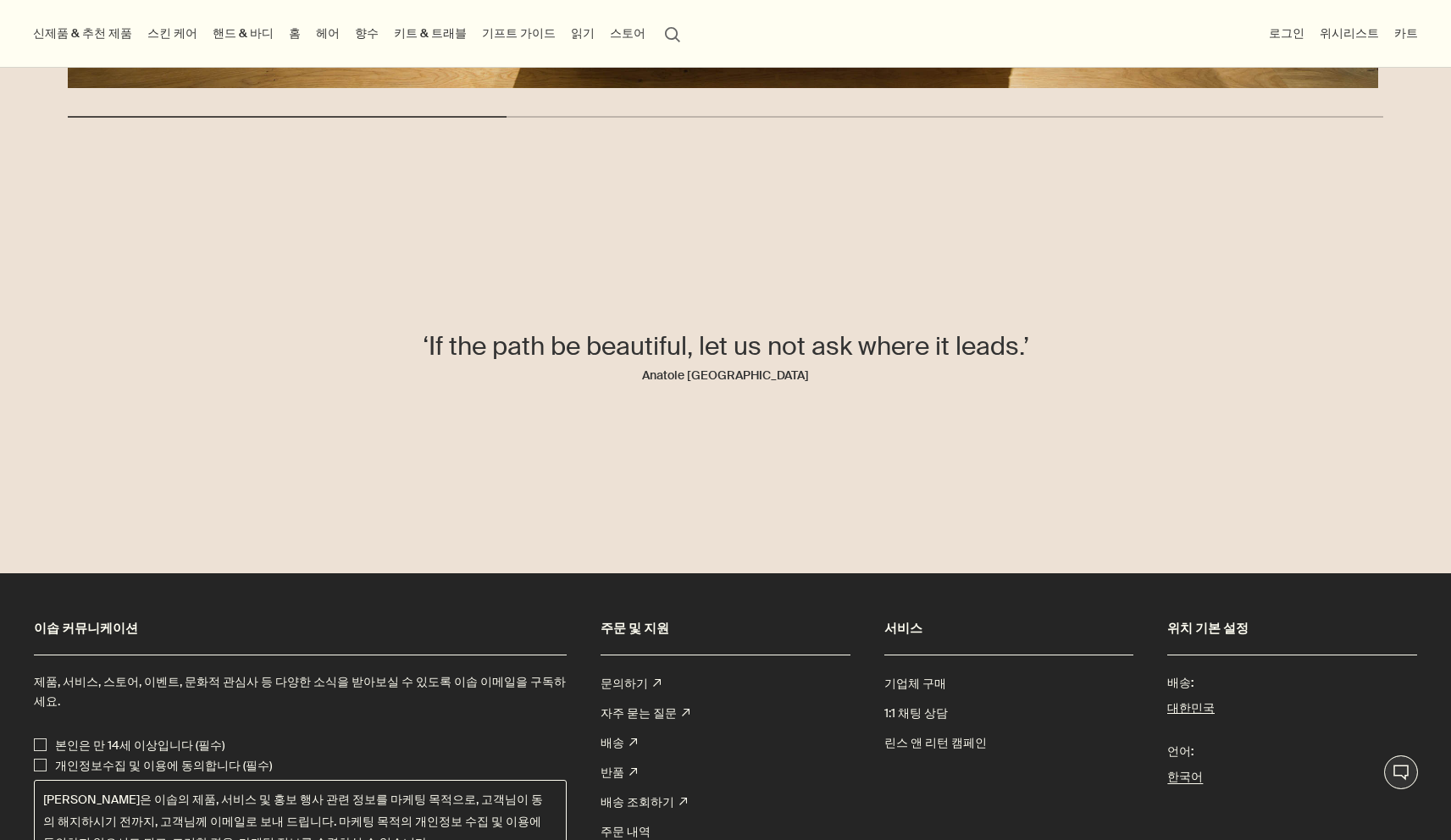
scroll to position [3337, 0]
